Goal: Information Seeking & Learning: Learn about a topic

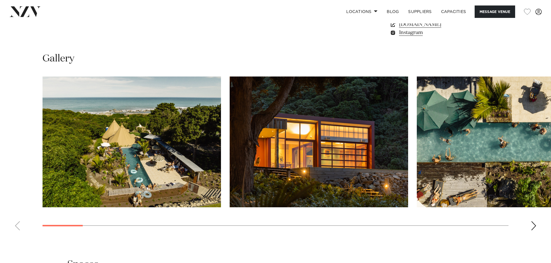
scroll to position [549, 0]
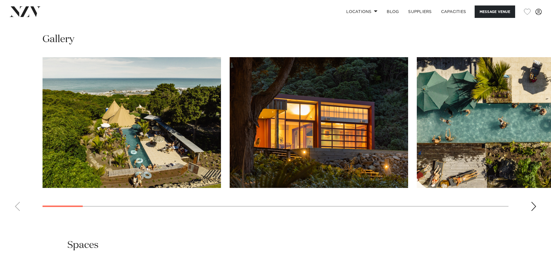
click at [248, 106] on img "2 / 29" at bounding box center [319, 122] width 178 height 131
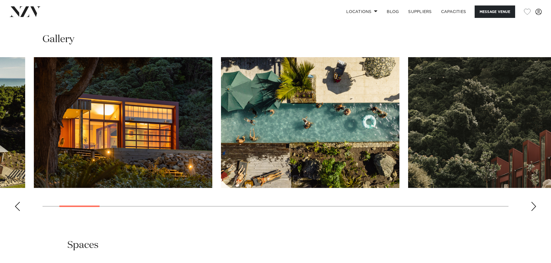
click at [277, 98] on img "3 / 29" at bounding box center [310, 122] width 178 height 131
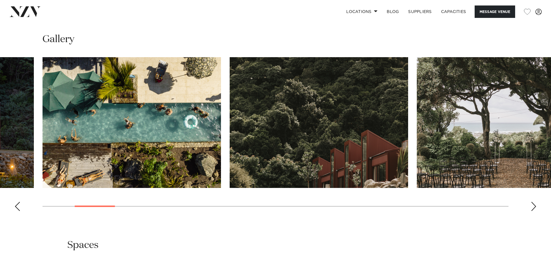
click at [290, 99] on img "4 / 29" at bounding box center [319, 122] width 178 height 131
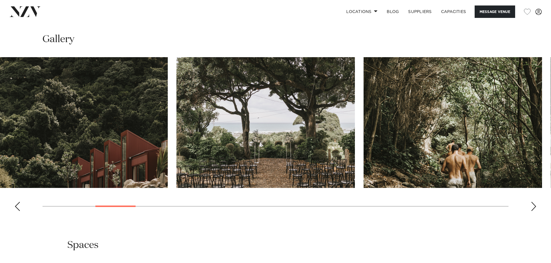
click at [283, 95] on img "5 / 29" at bounding box center [265, 122] width 178 height 131
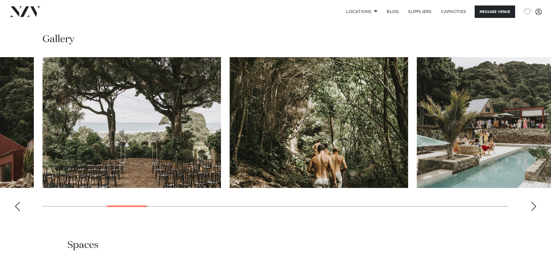
click at [302, 92] on img "6 / 29" at bounding box center [319, 122] width 178 height 131
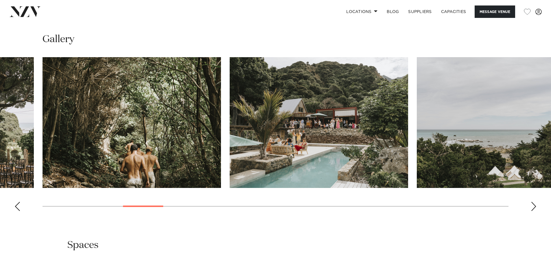
click at [281, 86] on img "7 / 29" at bounding box center [319, 122] width 178 height 131
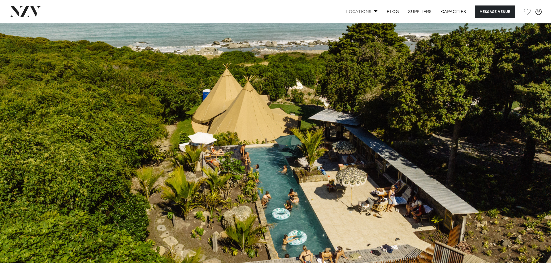
click at [374, 12] on span at bounding box center [376, 11] width 4 height 2
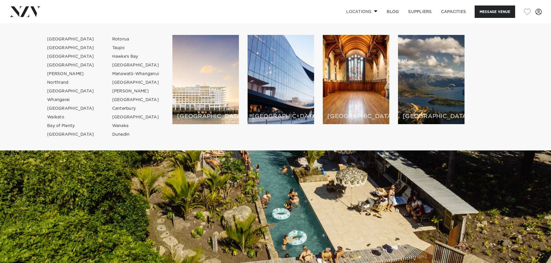
click at [374, 12] on span at bounding box center [376, 11] width 4 height 2
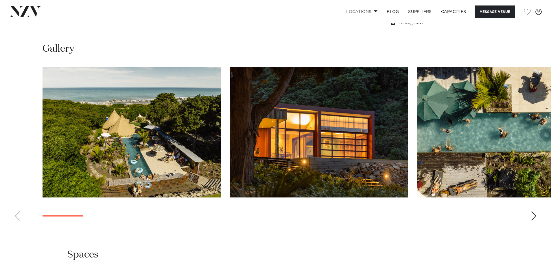
scroll to position [549, 0]
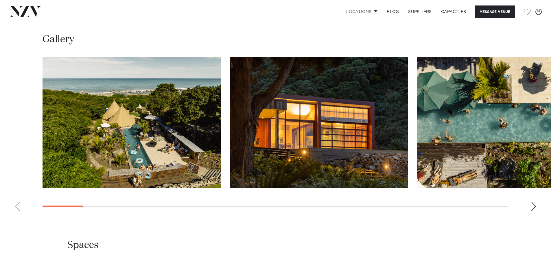
click at [150, 126] on img "1 / 29" at bounding box center [131, 122] width 178 height 131
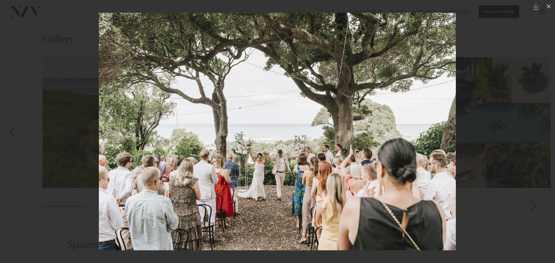
click at [440, 147] on img at bounding box center [277, 132] width 357 height 238
click at [518, 132] on div at bounding box center [277, 131] width 555 height 263
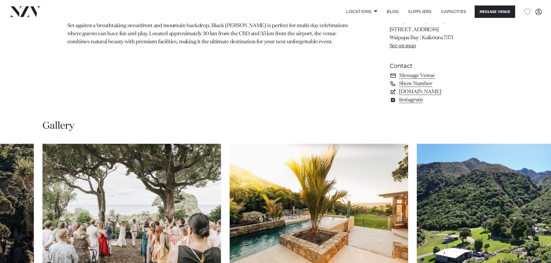
scroll to position [491, 0]
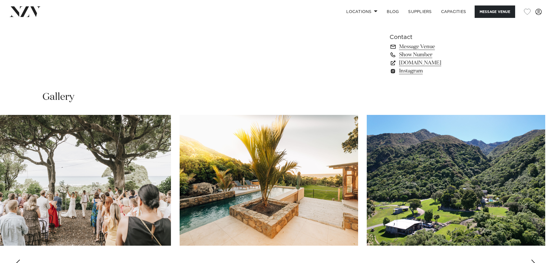
click at [208, 160] on img "14 / 29" at bounding box center [269, 180] width 178 height 131
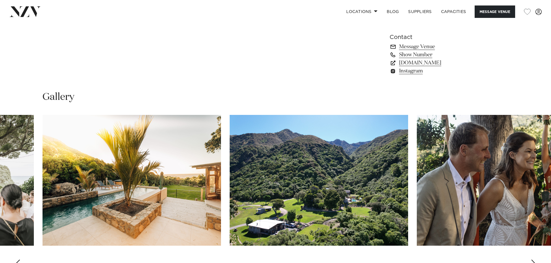
click at [300, 153] on img "15 / 29" at bounding box center [319, 180] width 178 height 131
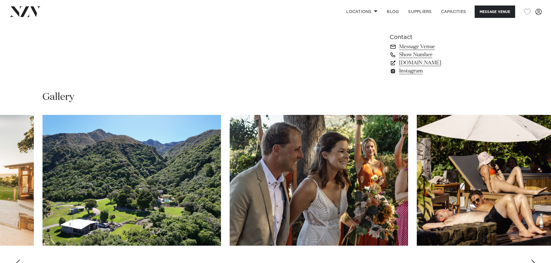
click at [283, 149] on img "16 / 29" at bounding box center [319, 180] width 178 height 131
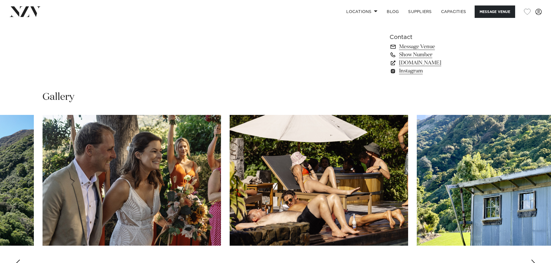
click at [250, 145] on img "17 / 29" at bounding box center [319, 180] width 178 height 131
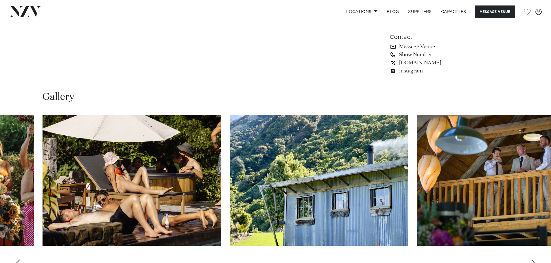
click at [262, 145] on img "18 / 29" at bounding box center [319, 180] width 178 height 131
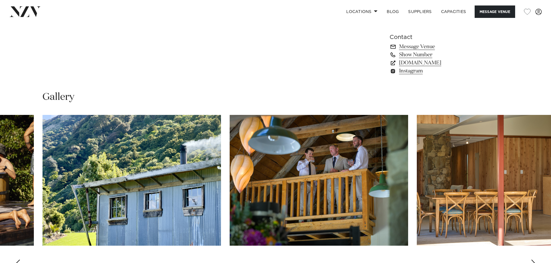
click at [277, 141] on img "19 / 29" at bounding box center [319, 180] width 178 height 131
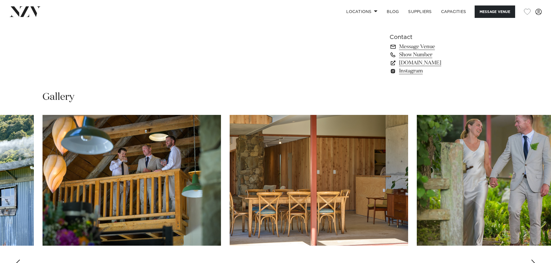
click at [351, 143] on img "20 / 29" at bounding box center [319, 180] width 178 height 131
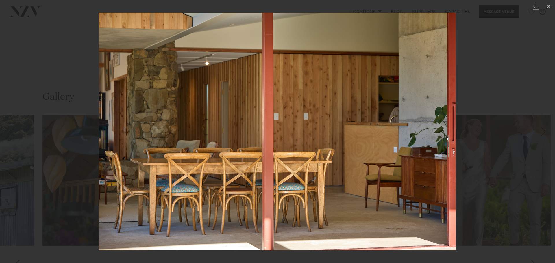
click at [448, 129] on img at bounding box center [277, 132] width 357 height 238
drag, startPoint x: 448, startPoint y: 127, endPoint x: 348, endPoint y: 127, distance: 100.0
click at [347, 127] on img at bounding box center [277, 132] width 357 height 238
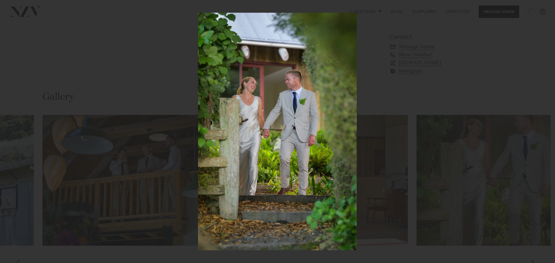
click at [442, 122] on div at bounding box center [277, 131] width 555 height 263
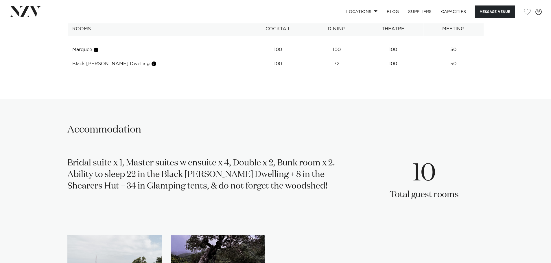
scroll to position [780, 0]
